Goal: Obtain resource: Obtain resource

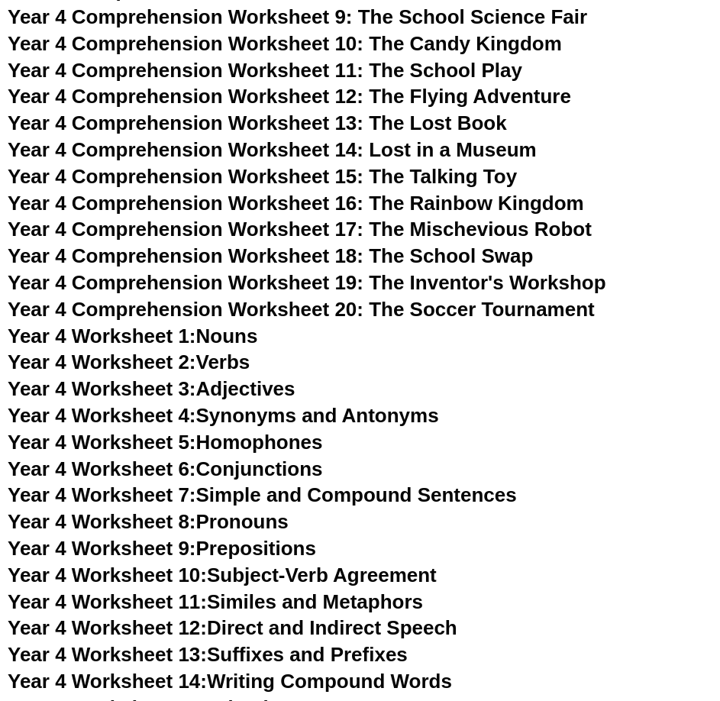
scroll to position [6391, 0]
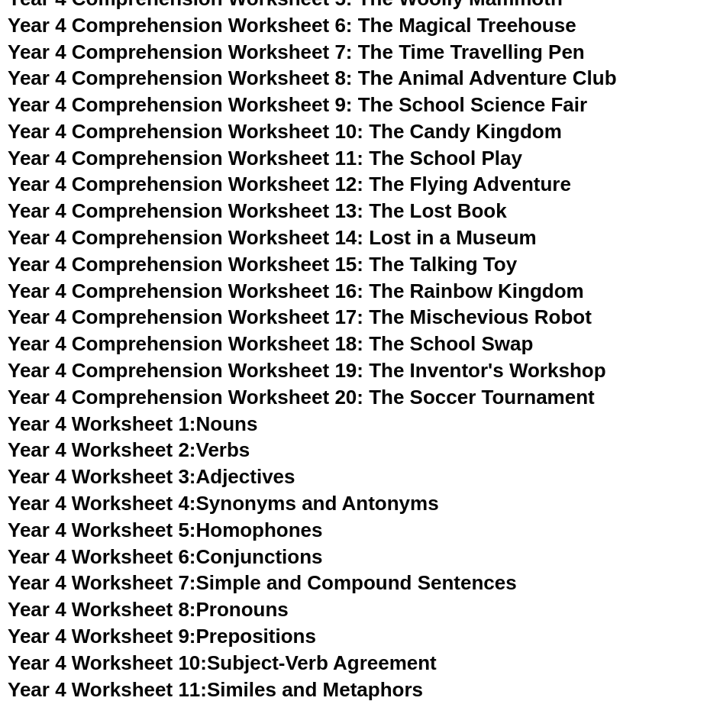
drag, startPoint x: 349, startPoint y: 275, endPoint x: 467, endPoint y: 588, distance: 334.6
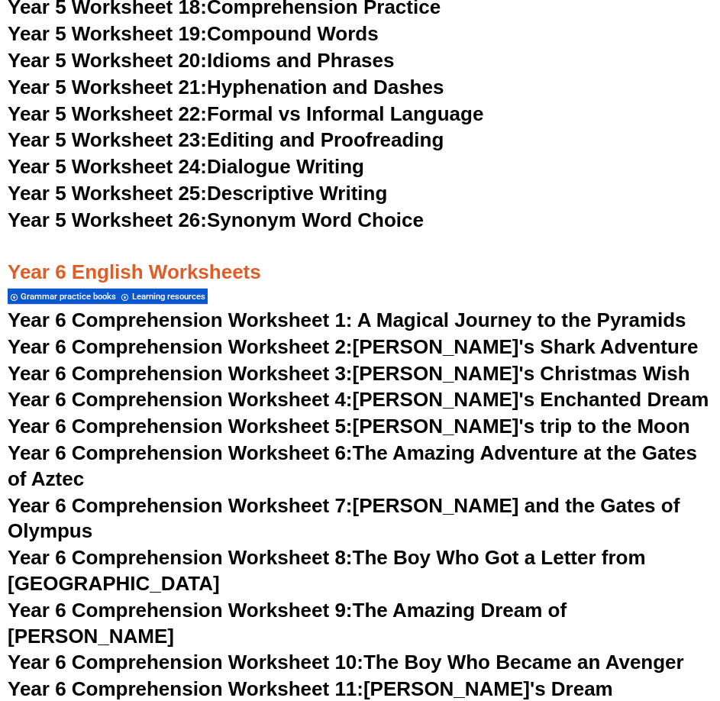
scroll to position [8301, 0]
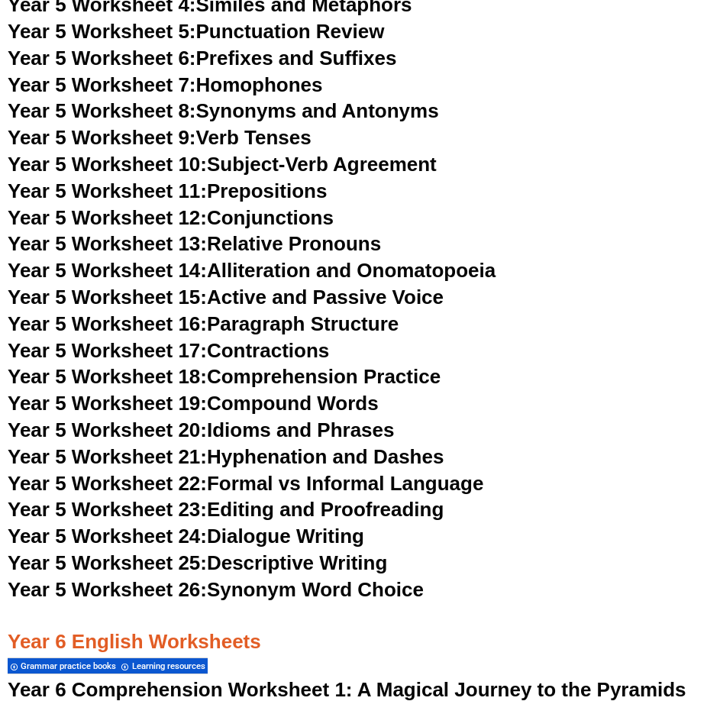
scroll to position [7842, 0]
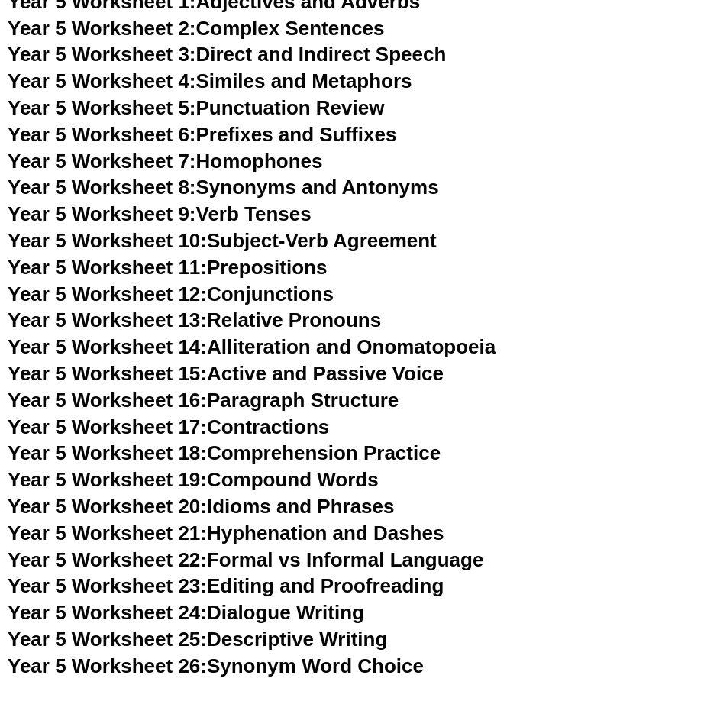
drag, startPoint x: 6, startPoint y: 363, endPoint x: 225, endPoint y: 361, distance: 219.3
drag, startPoint x: 8, startPoint y: 356, endPoint x: 11, endPoint y: 339, distance: 17.2
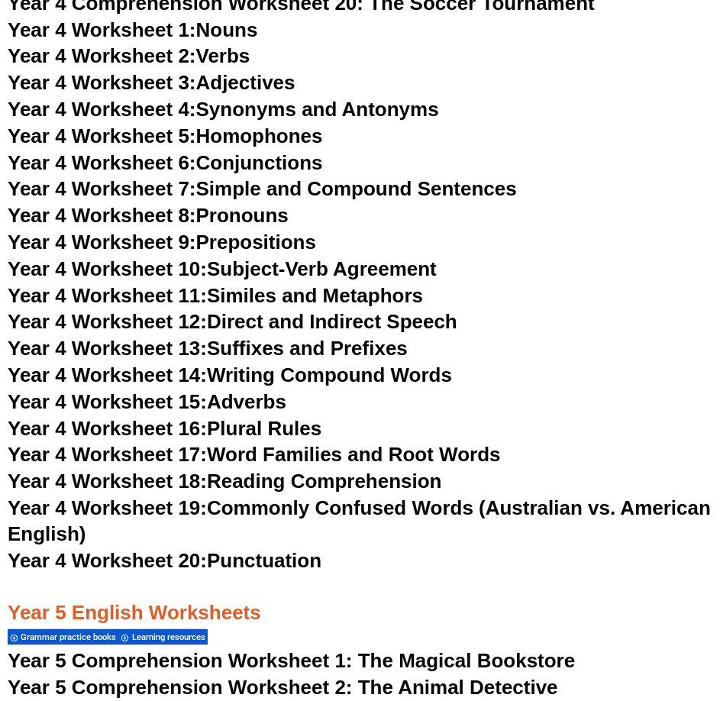
scroll to position [6773, 0]
